Goal: Navigation & Orientation: Find specific page/section

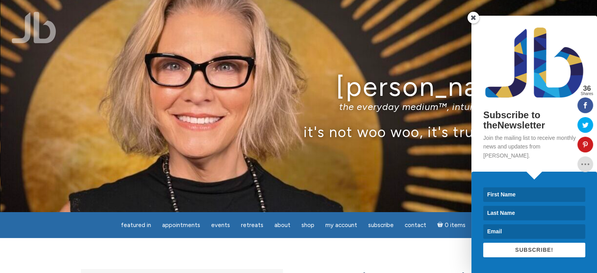
click at [473, 24] on span at bounding box center [473, 18] width 12 height 12
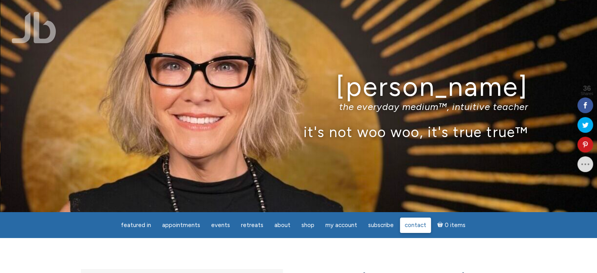
click at [414, 224] on span "Contact" at bounding box center [416, 224] width 22 height 7
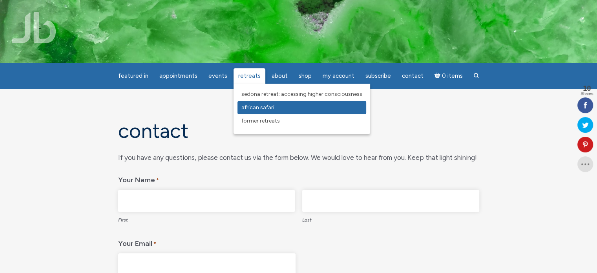
click at [256, 108] on span "African Safari" at bounding box center [257, 107] width 33 height 7
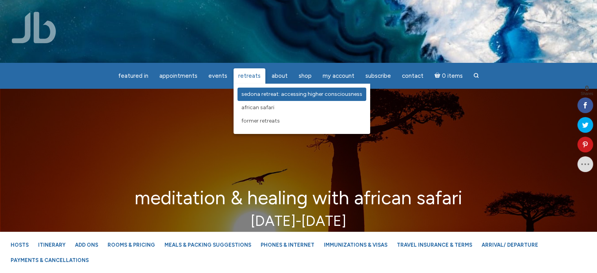
click at [247, 93] on span "Sedona Retreat: Accessing Higher Consciousness" at bounding box center [301, 94] width 121 height 7
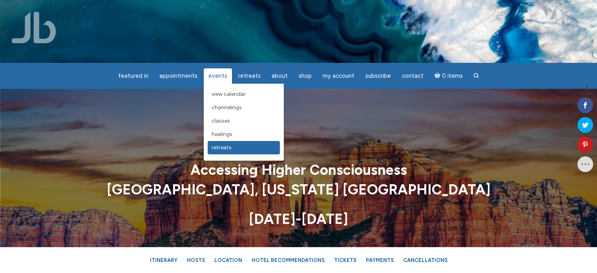
click at [221, 148] on span "Retreats" at bounding box center [221, 147] width 20 height 7
